Goal: Transaction & Acquisition: Purchase product/service

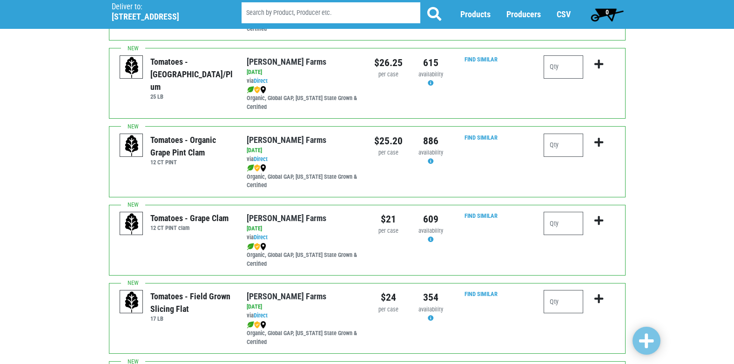
scroll to position [614, 0]
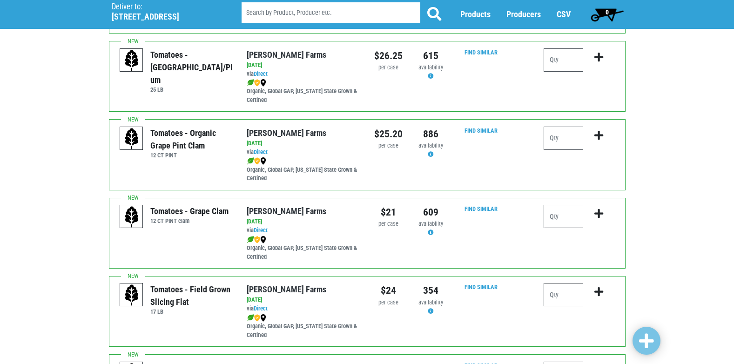
click at [562, 292] on input "number" at bounding box center [564, 294] width 40 height 23
type input "4"
click at [598, 289] on icon "submit" at bounding box center [599, 292] width 9 height 10
click at [599, 288] on icon "submit" at bounding box center [599, 292] width 9 height 10
click at [560, 298] on input "4" at bounding box center [564, 294] width 40 height 23
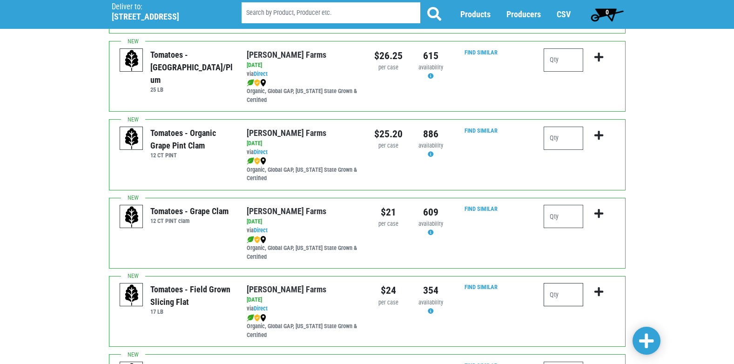
type input "4"
click at [598, 289] on icon "submit" at bounding box center [599, 292] width 9 height 10
click at [598, 290] on icon "submit" at bounding box center [599, 292] width 9 height 10
click at [560, 291] on input "4" at bounding box center [564, 294] width 40 height 23
click at [640, 338] on span at bounding box center [646, 341] width 15 height 17
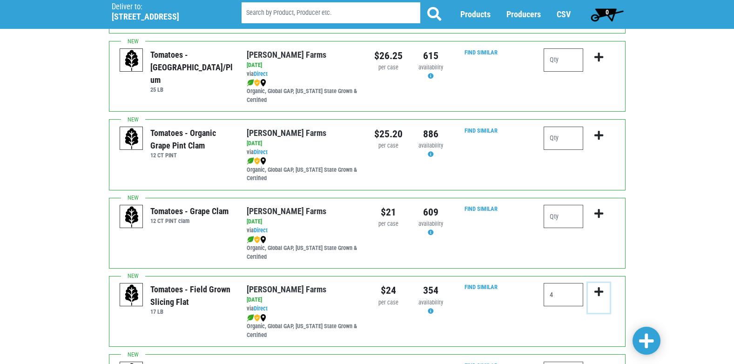
click at [597, 289] on icon "submit" at bounding box center [599, 292] width 9 height 10
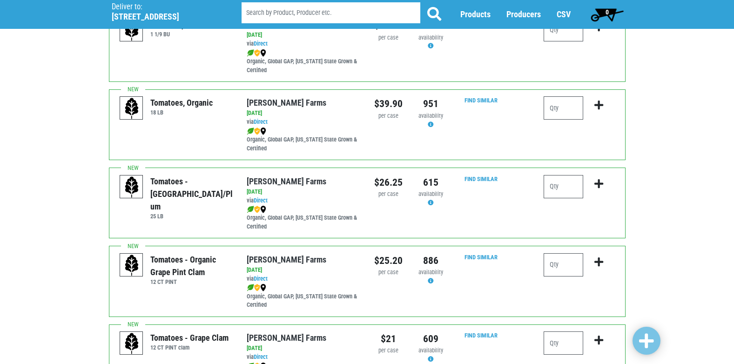
scroll to position [489, 0]
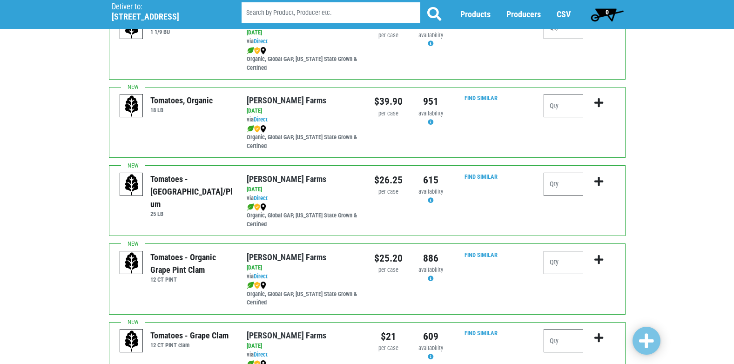
click at [561, 186] on input "number" at bounding box center [564, 184] width 40 height 23
type input "1"
click at [599, 179] on icon "submit" at bounding box center [599, 181] width 9 height 10
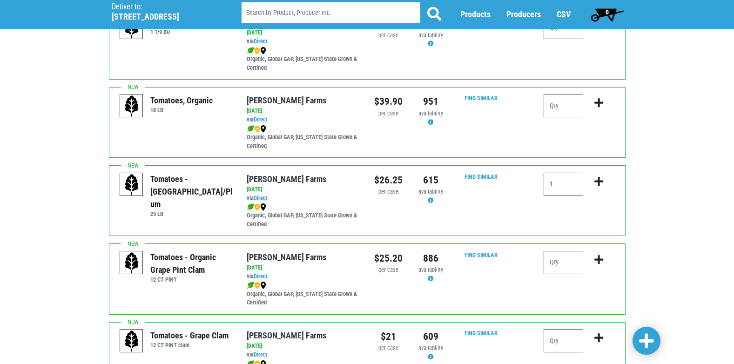
click at [571, 264] on input "number" at bounding box center [564, 262] width 40 height 23
click at [599, 178] on icon "submit" at bounding box center [599, 181] width 9 height 10
click at [556, 175] on input "1" at bounding box center [564, 184] width 40 height 23
click at [562, 186] on input "number" at bounding box center [564, 184] width 40 height 23
type input "1"
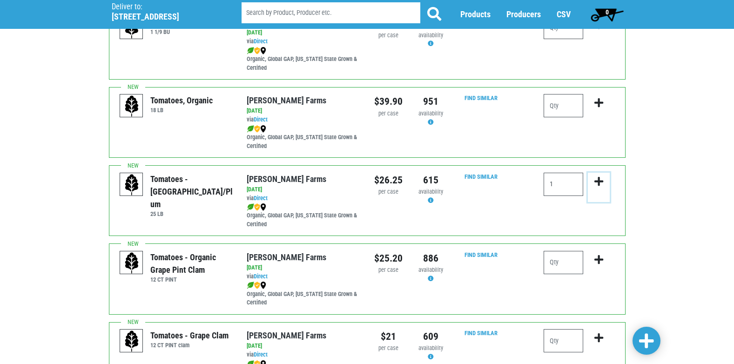
click at [600, 180] on icon "submit" at bounding box center [599, 181] width 9 height 10
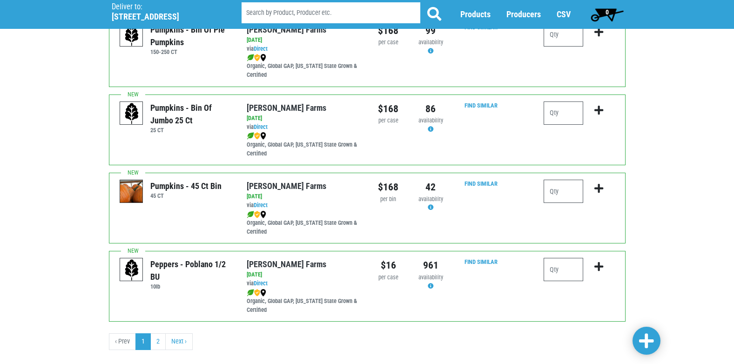
scroll to position [1349, 0]
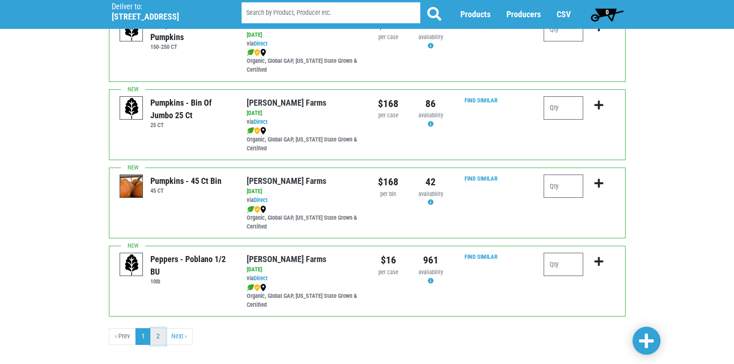
click at [156, 332] on link "2" at bounding box center [157, 336] width 15 height 17
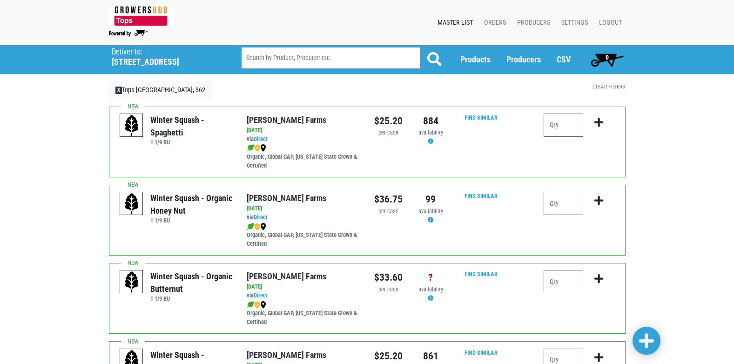
scroll to position [1349, 0]
